Goal: Information Seeking & Learning: Learn about a topic

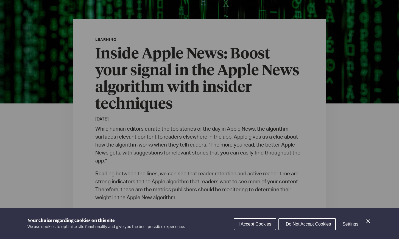
scroll to position [116, 0]
click at [366, 222] on icon "Close Cookie Control" at bounding box center [368, 221] width 7 height 7
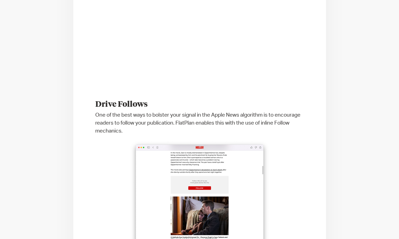
scroll to position [0, 0]
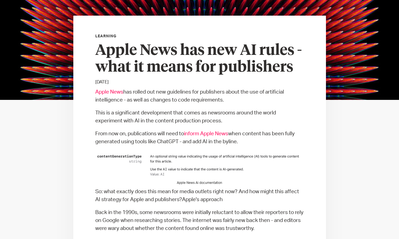
scroll to position [124, 0]
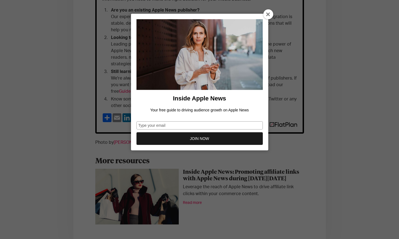
scroll to position [2206, 0]
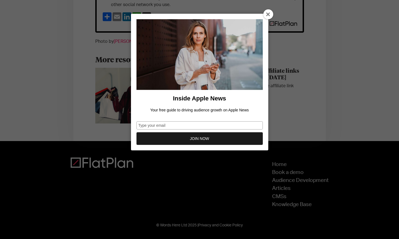
click at [268, 14] on icon at bounding box center [268, 14] width 4 height 4
